Goal: Task Accomplishment & Management: Complete application form

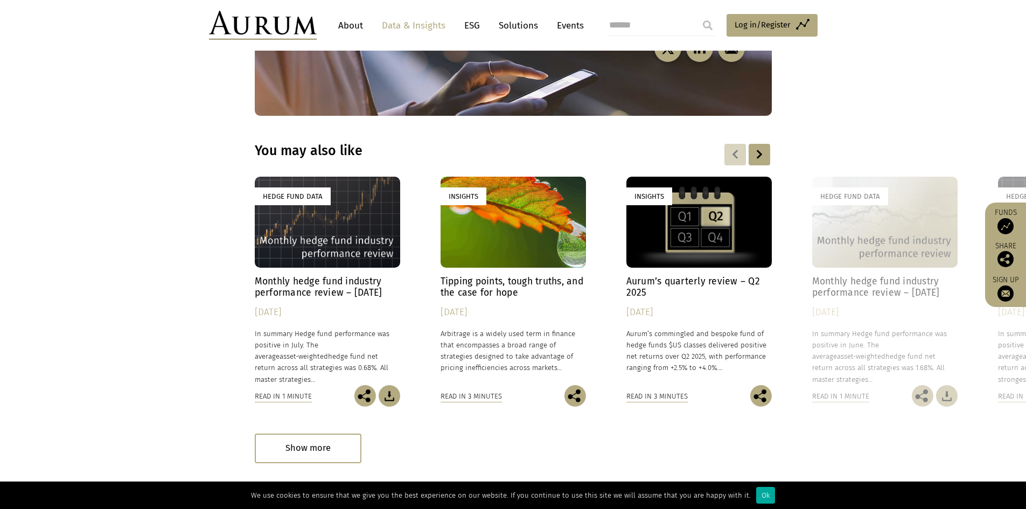
scroll to position [3171, 0]
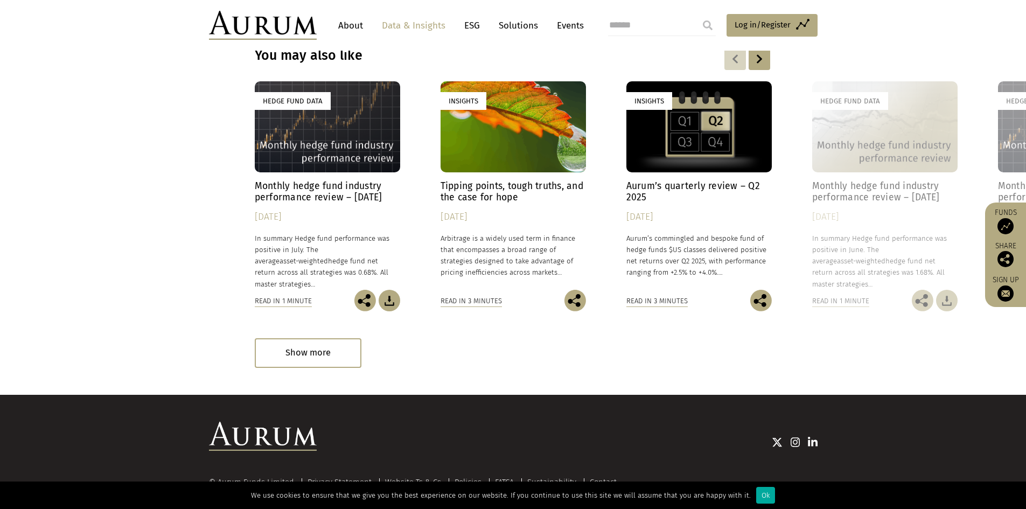
click at [271, 30] on img at bounding box center [263, 25] width 108 height 29
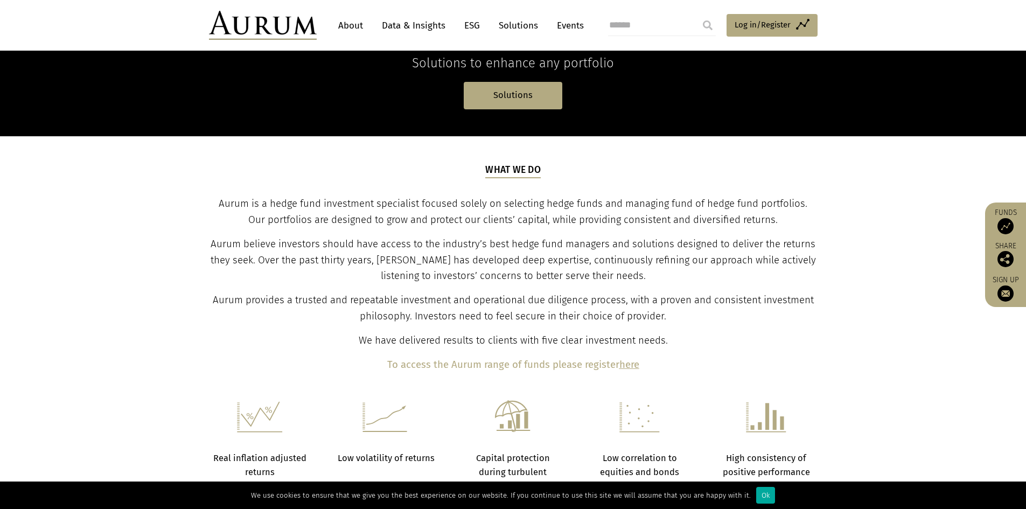
scroll to position [377, 0]
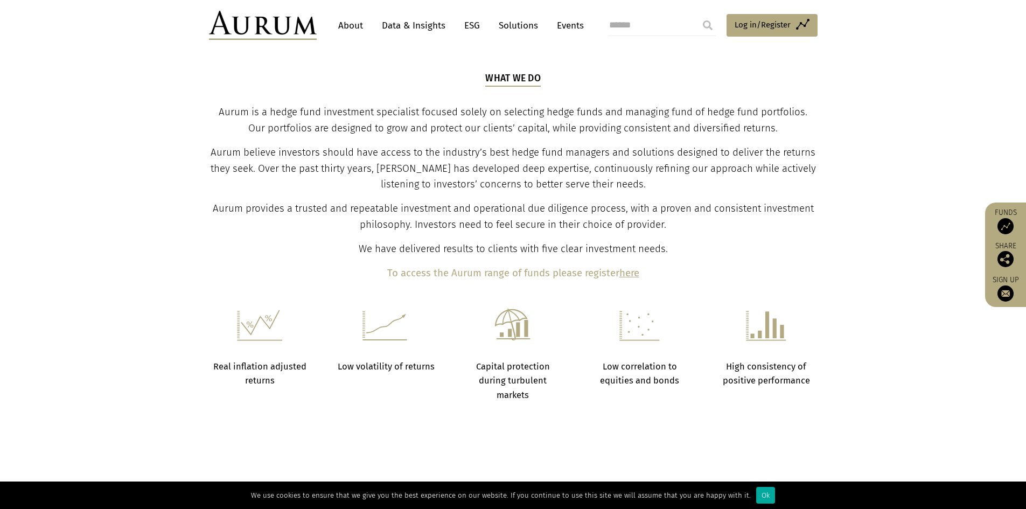
click at [624, 270] on b "here" at bounding box center [629, 273] width 20 height 12
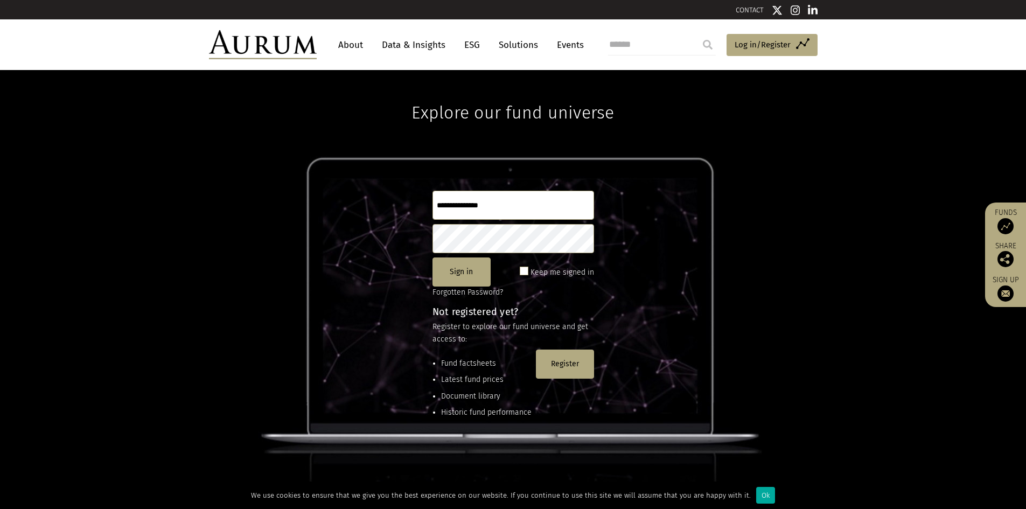
click at [515, 212] on input "text" at bounding box center [513, 205] width 162 height 29
click at [526, 192] on input "text" at bounding box center [513, 205] width 162 height 29
click at [558, 365] on button "Register" at bounding box center [565, 363] width 58 height 29
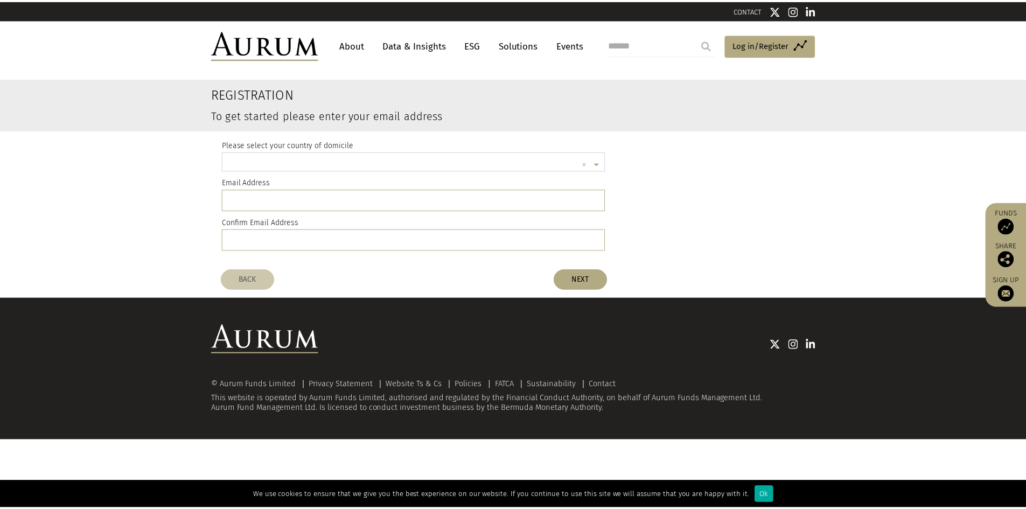
scroll to position [3, 0]
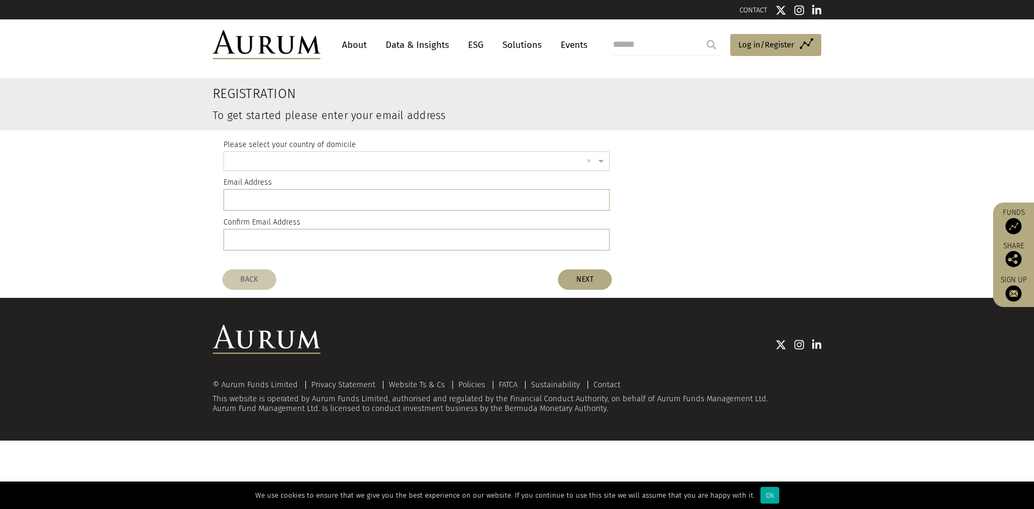
click at [333, 162] on input "text" at bounding box center [405, 163] width 353 height 22
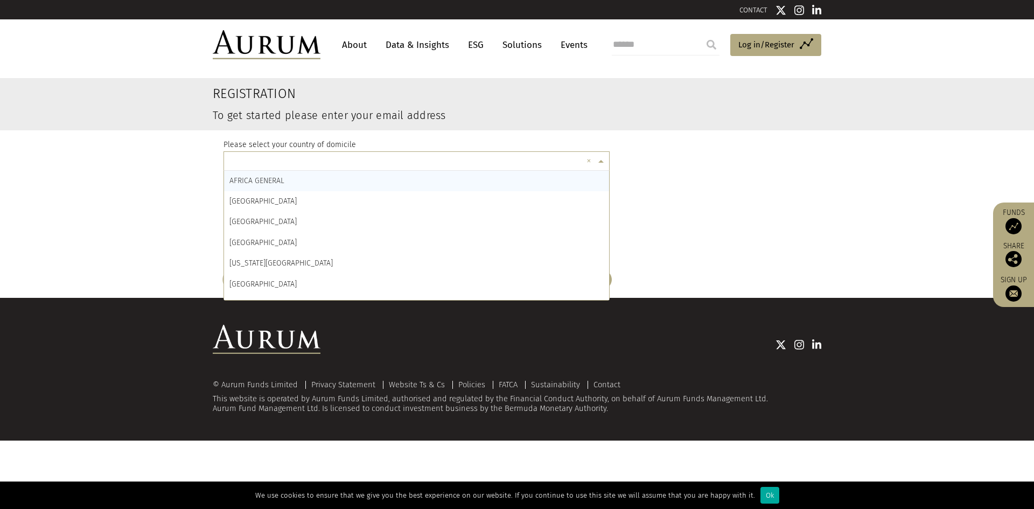
click at [355, 131] on div "Please select your country of domicile × × AFRICA GENERAL ÅLAND ISLANDS ALBANIA…" at bounding box center [416, 197] width 386 height 134
click at [344, 162] on input "text" at bounding box center [405, 163] width 353 height 22
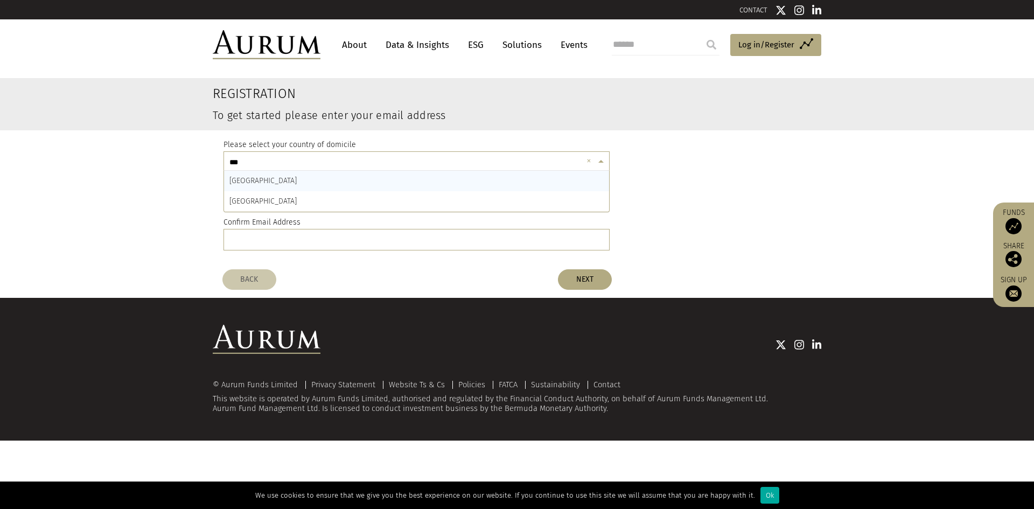
type input "****"
click at [327, 210] on input "email" at bounding box center [416, 200] width 386 height 22
click at [333, 199] on input "email" at bounding box center [416, 200] width 386 height 22
type input "**********"
type input "*"
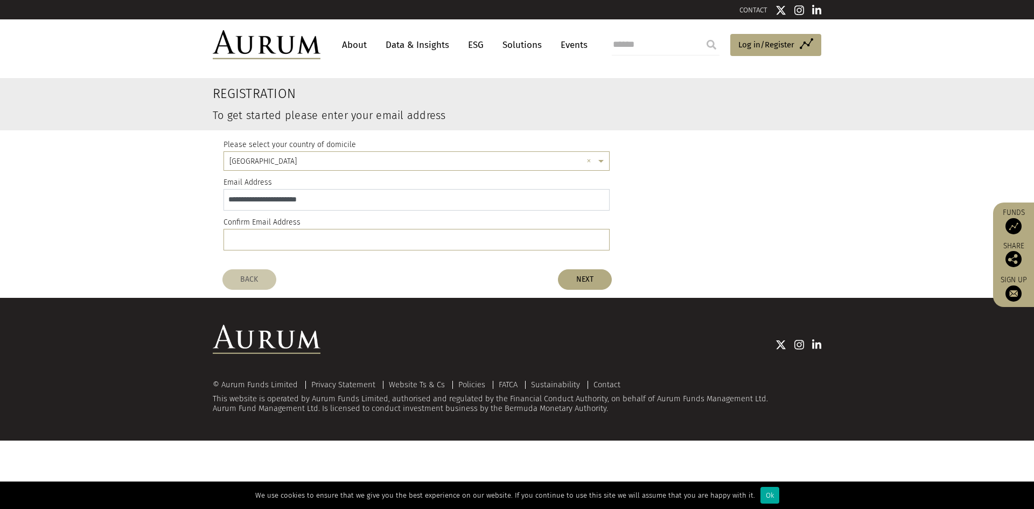
drag, startPoint x: 332, startPoint y: 198, endPoint x: 331, endPoint y: 182, distance: 16.2
click at [331, 182] on div "**********" at bounding box center [416, 193] width 386 height 34
type input "**********"
click at [588, 283] on button "NEXT" at bounding box center [585, 279] width 54 height 20
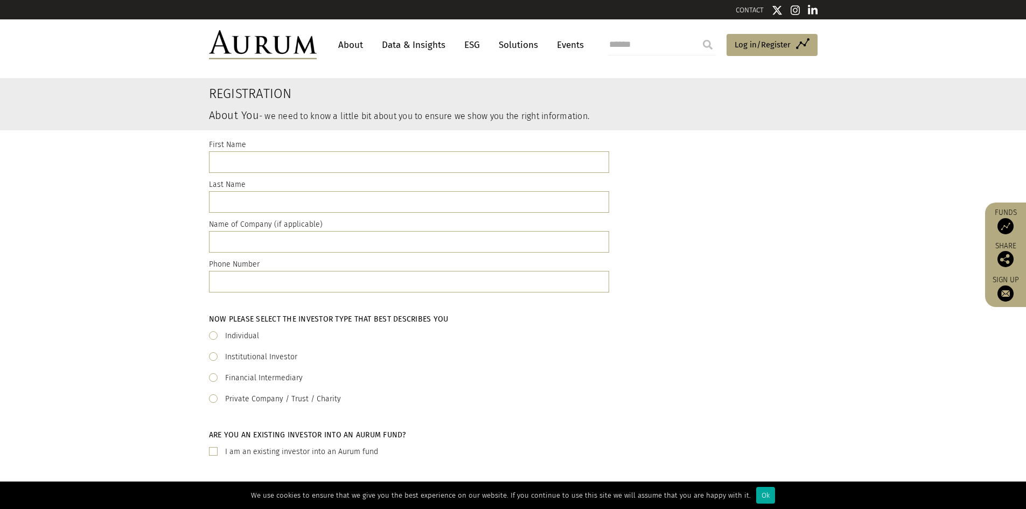
click at [402, 178] on div "Last Name" at bounding box center [409, 195] width 400 height 34
click at [420, 162] on input "text" at bounding box center [409, 162] width 400 height 22
type input "******"
type input "****"
type input "**********"
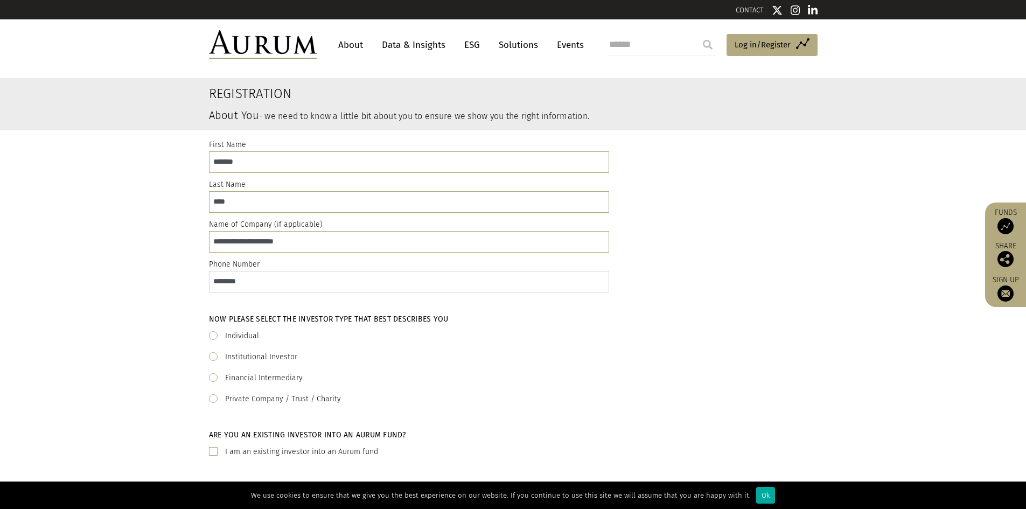
type input "********"
click at [276, 381] on label "Financial Intermediary" at bounding box center [264, 378] width 78 height 13
click at [276, 360] on label "Institutional Investor" at bounding box center [261, 357] width 72 height 13
click at [273, 378] on label "Financial Intermediary" at bounding box center [264, 378] width 78 height 13
click at [272, 397] on label "Private Company / Trust / Charity" at bounding box center [283, 399] width 116 height 13
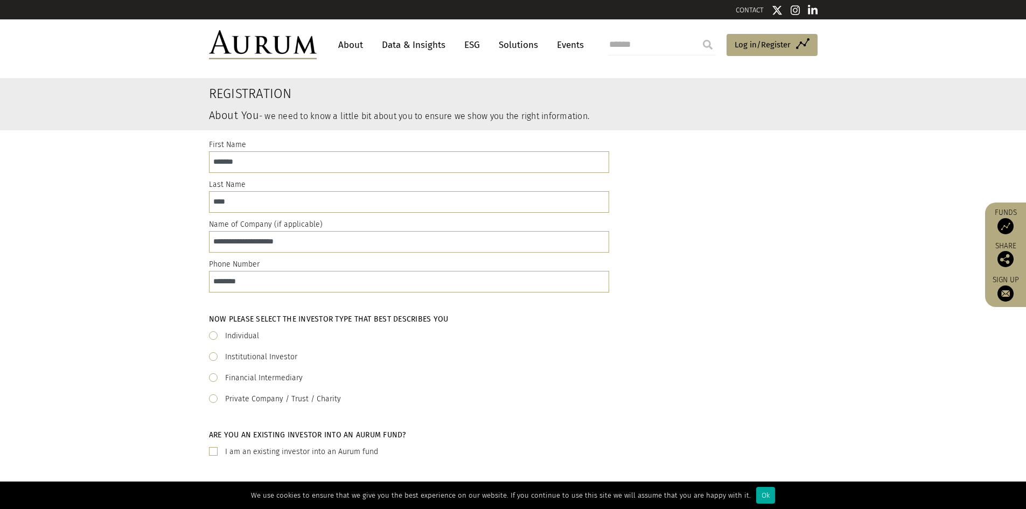
click at [269, 376] on label "Financial Intermediary" at bounding box center [264, 378] width 78 height 13
click at [270, 355] on label "Institutional Investor" at bounding box center [261, 357] width 72 height 13
click at [267, 381] on label "Financial Intermediary" at bounding box center [264, 378] width 78 height 13
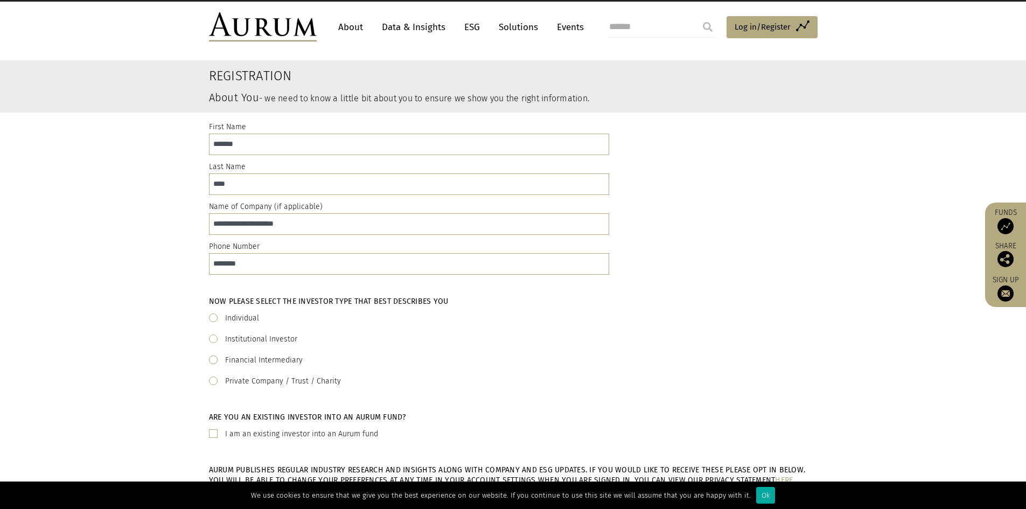
scroll to position [215, 0]
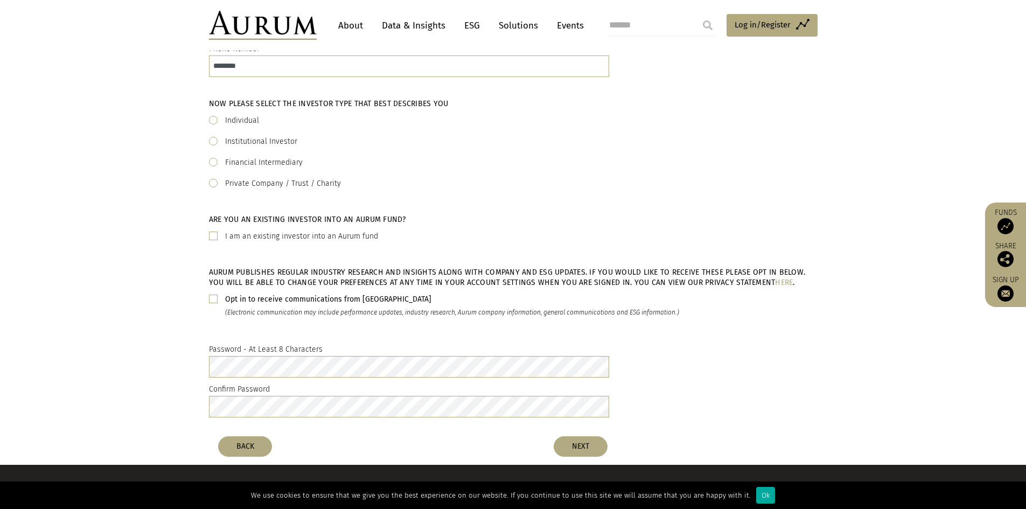
click at [215, 300] on span at bounding box center [213, 299] width 9 height 9
click at [572, 443] on button "NEXT" at bounding box center [581, 446] width 54 height 20
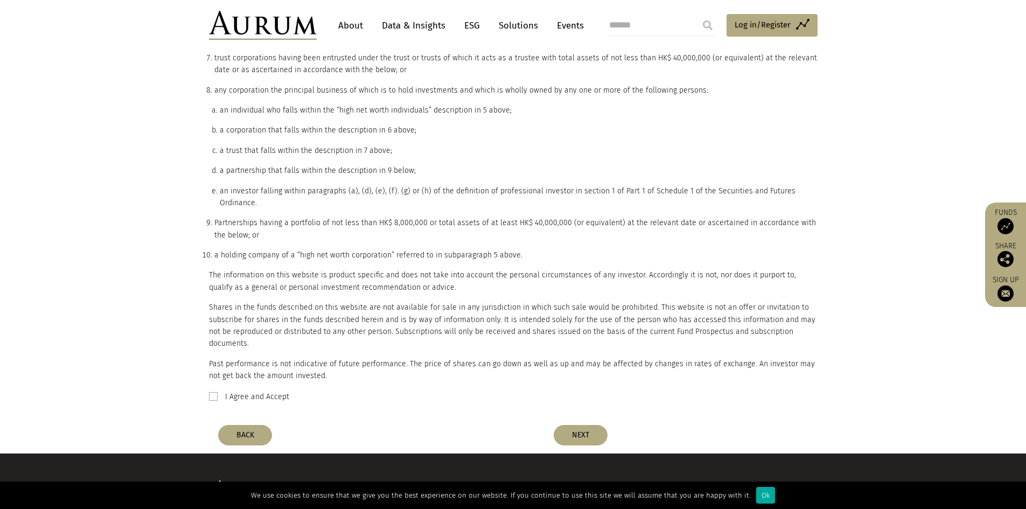
scroll to position [739, 0]
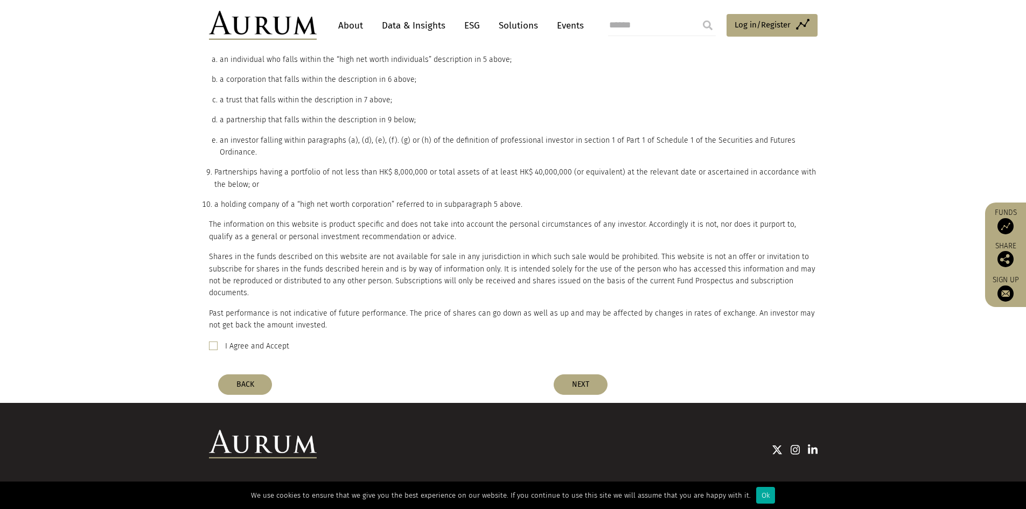
click at [213, 340] on div "I Agree and Accept" at bounding box center [513, 346] width 609 height 13
click at [209, 341] on span at bounding box center [213, 345] width 9 height 9
click at [214, 341] on span at bounding box center [213, 345] width 9 height 9
click at [212, 341] on span at bounding box center [213, 345] width 9 height 9
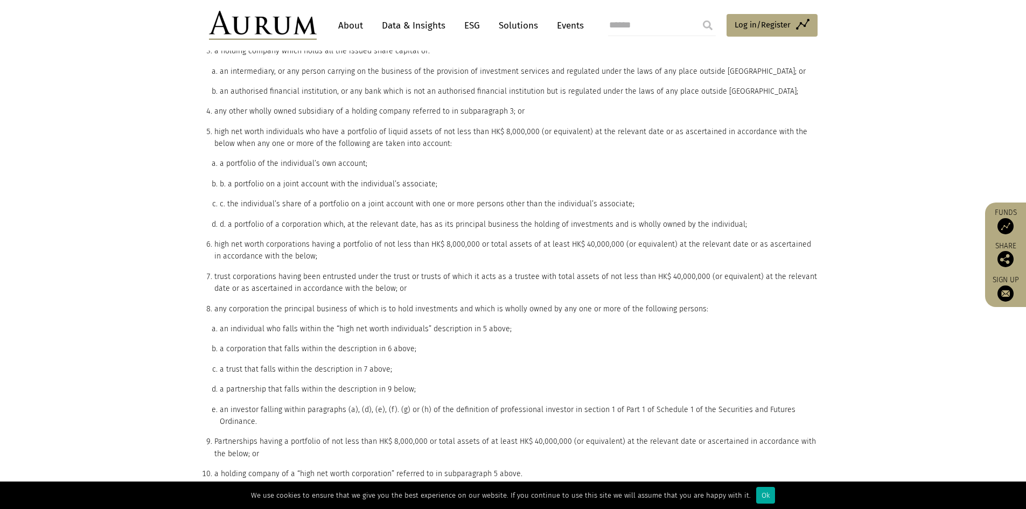
click at [408, 276] on li "trust corporations having been entrusted under the trust or trusts of which it …" at bounding box center [515, 283] width 603 height 24
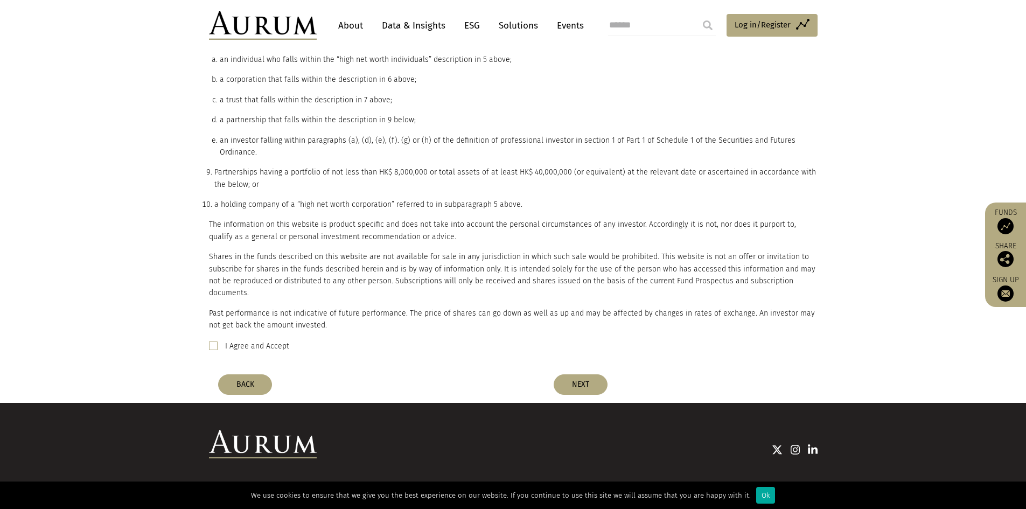
click at [213, 341] on span at bounding box center [213, 345] width 9 height 9
click at [568, 374] on button "NEXT" at bounding box center [581, 384] width 54 height 20
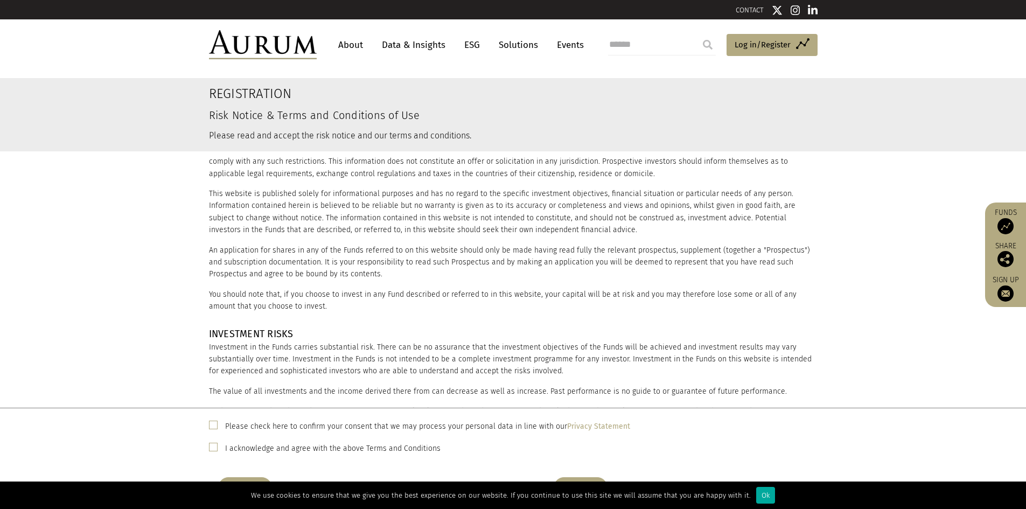
scroll to position [377, 0]
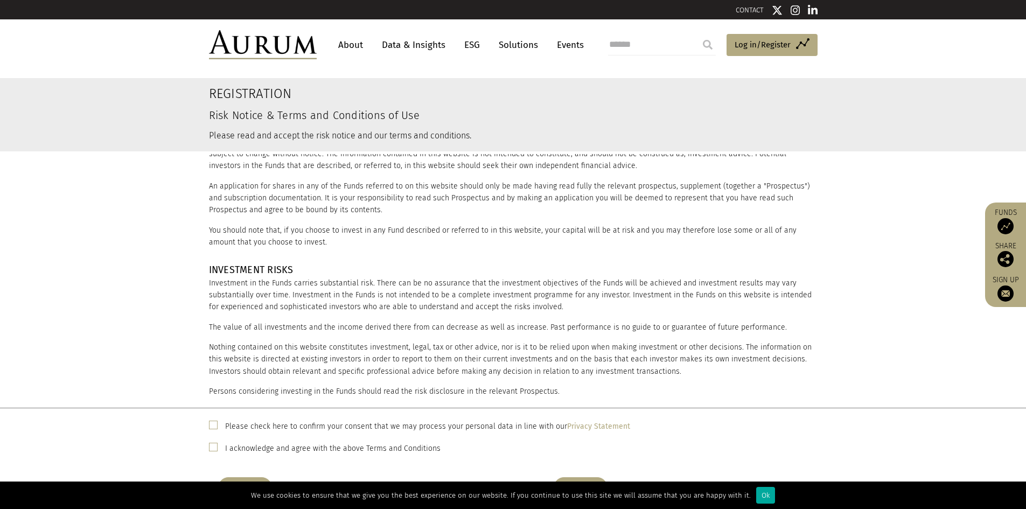
click at [213, 451] on span at bounding box center [213, 447] width 9 height 9
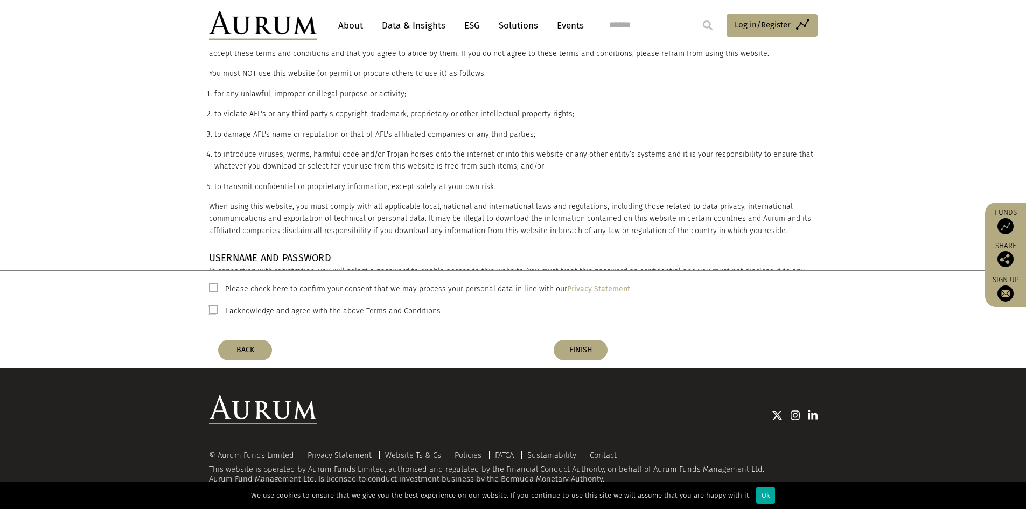
scroll to position [139, 0]
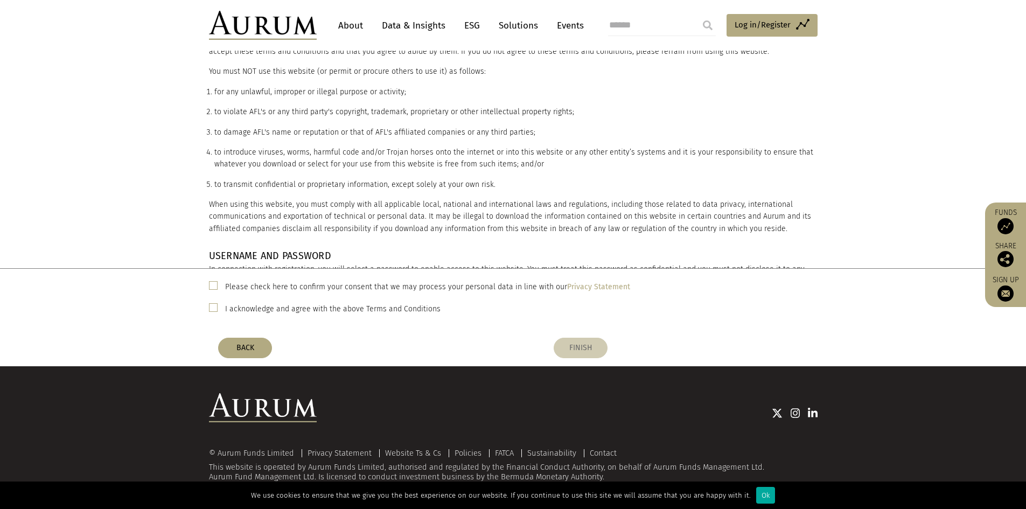
click at [590, 345] on button "FINISH" at bounding box center [581, 348] width 54 height 20
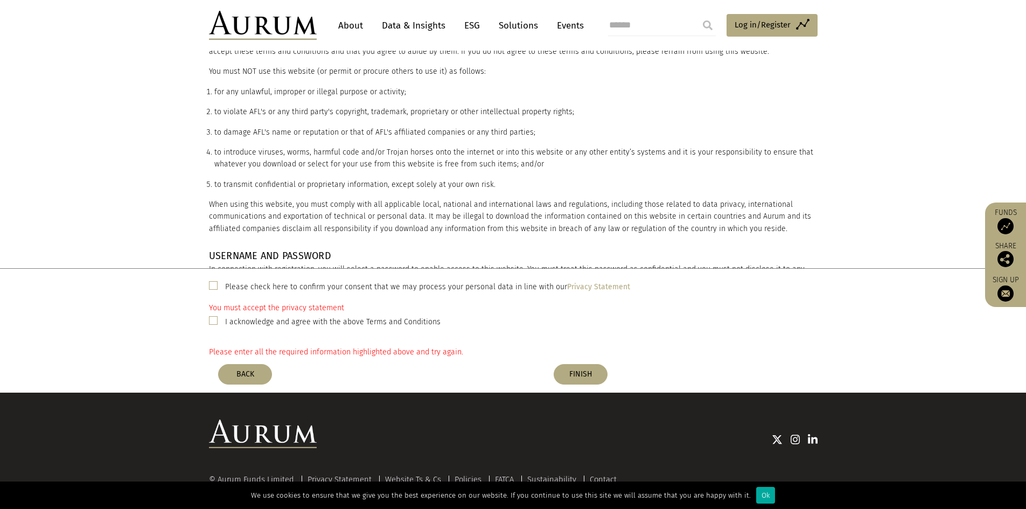
click at [213, 286] on span at bounding box center [213, 285] width 9 height 9
click at [579, 383] on button "FINISH" at bounding box center [581, 374] width 54 height 20
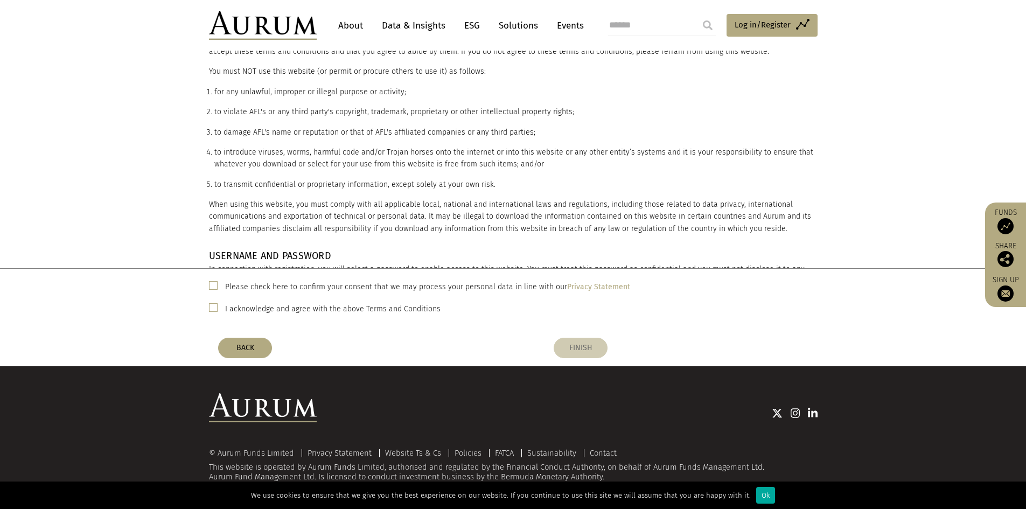
click at [576, 353] on button "FINISH" at bounding box center [581, 348] width 54 height 20
